Goal: Navigation & Orientation: Go to known website

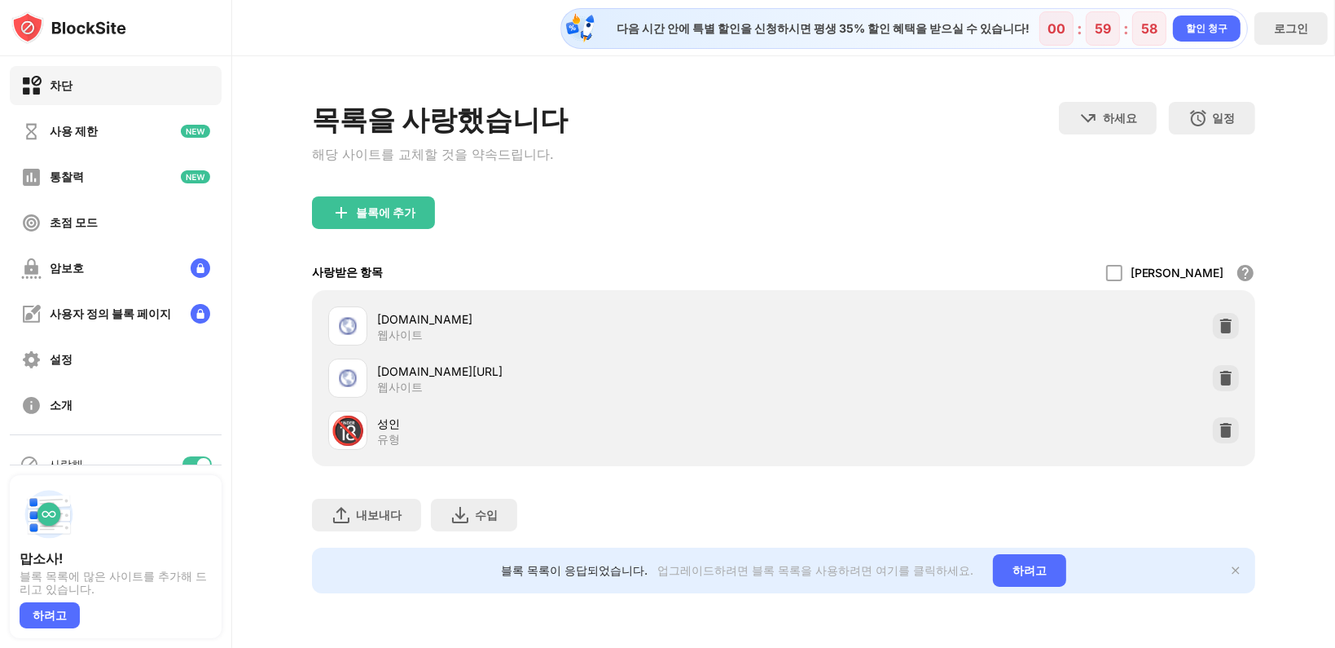
drag, startPoint x: 492, startPoint y: 327, endPoint x: 380, endPoint y: 329, distance: 112.4
click at [380, 327] on div "[DOMAIN_NAME]" at bounding box center [580, 318] width 406 height 17
drag, startPoint x: 541, startPoint y: 367, endPoint x: 380, endPoint y: 384, distance: 161.4
click at [389, 384] on div "[DOMAIN_NAME][URL] 웹사이트" at bounding box center [580, 378] width 406 height 32
click at [363, 378] on div at bounding box center [347, 377] width 39 height 39
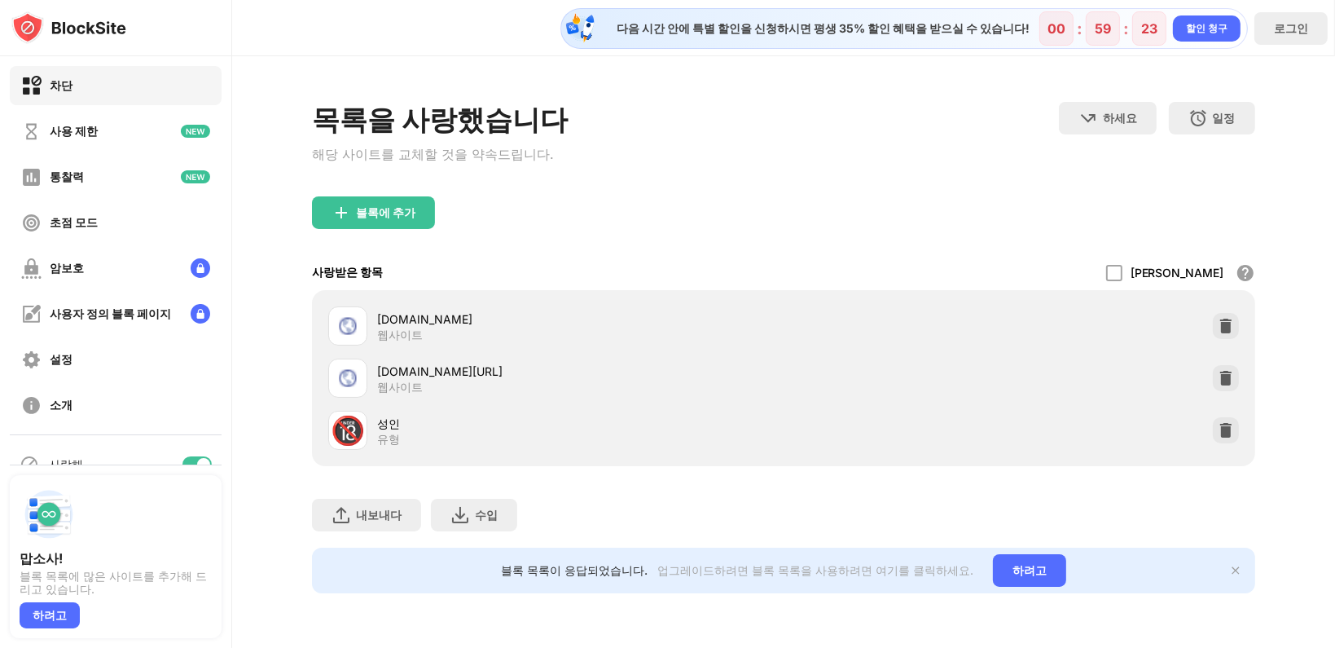
drag, startPoint x: 351, startPoint y: 383, endPoint x: 381, endPoint y: 373, distance: 31.7
click at [352, 382] on img at bounding box center [348, 378] width 20 height 20
click at [397, 368] on font "[DOMAIN_NAME][URL]" at bounding box center [439, 371] width 125 height 14
click at [486, 376] on font "[DOMAIN_NAME][URL]" at bounding box center [439, 371] width 125 height 14
click at [371, 432] on div "🔞 성인 유형" at bounding box center [555, 430] width 455 height 39
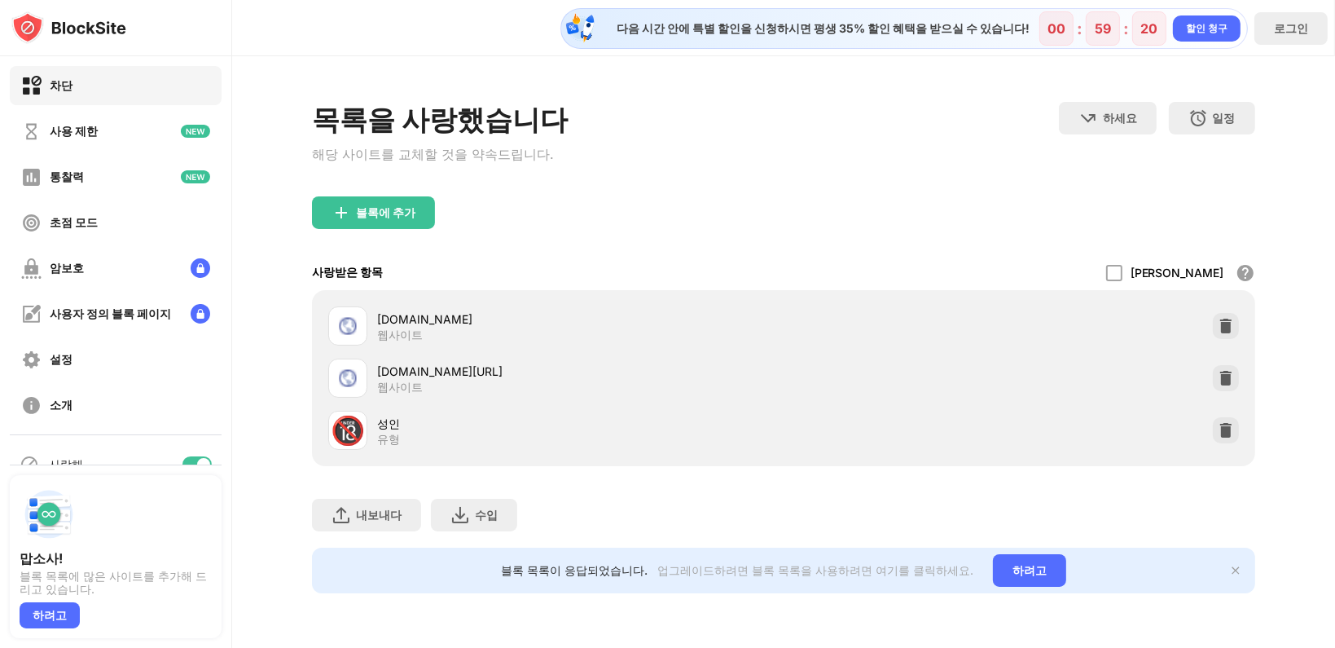
click at [456, 384] on div "[DOMAIN_NAME][URL] 웹사이트" at bounding box center [580, 378] width 406 height 32
drag, startPoint x: 519, startPoint y: 362, endPoint x: 440, endPoint y: 376, distance: 80.1
click at [440, 376] on div "[DOMAIN_NAME][URL] 웹사이트" at bounding box center [555, 377] width 455 height 39
click at [488, 376] on font "[DOMAIN_NAME][URL]" at bounding box center [439, 371] width 125 height 14
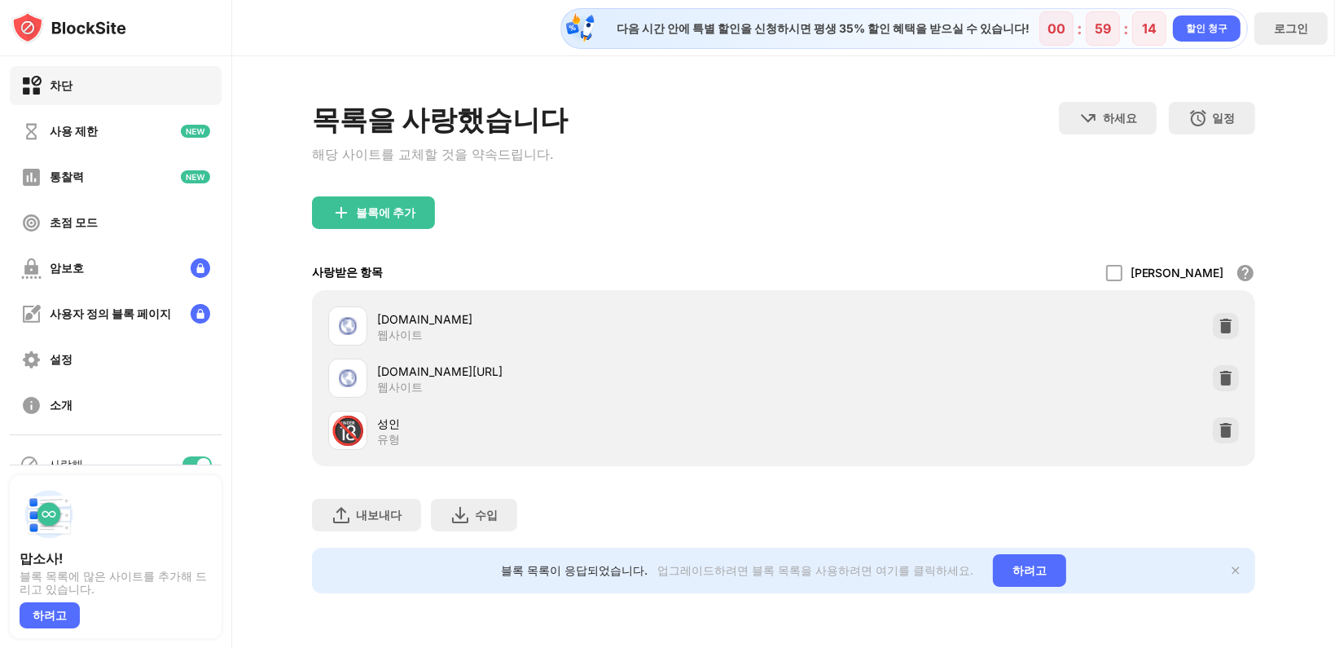
click at [488, 376] on font "[DOMAIN_NAME][URL]" at bounding box center [439, 371] width 125 height 14
drag, startPoint x: 535, startPoint y: 373, endPoint x: 486, endPoint y: 376, distance: 49.8
click at [492, 376] on font "[DOMAIN_NAME][URL]" at bounding box center [439, 371] width 125 height 14
